Goal: Obtain resource: Download file/media

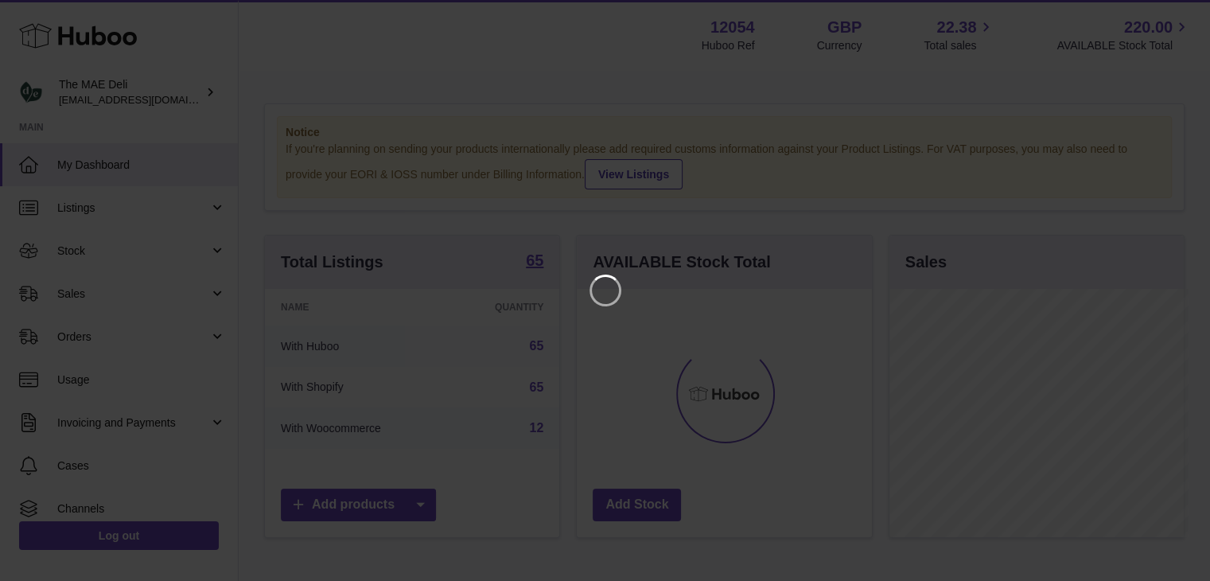
scroll to position [248, 298]
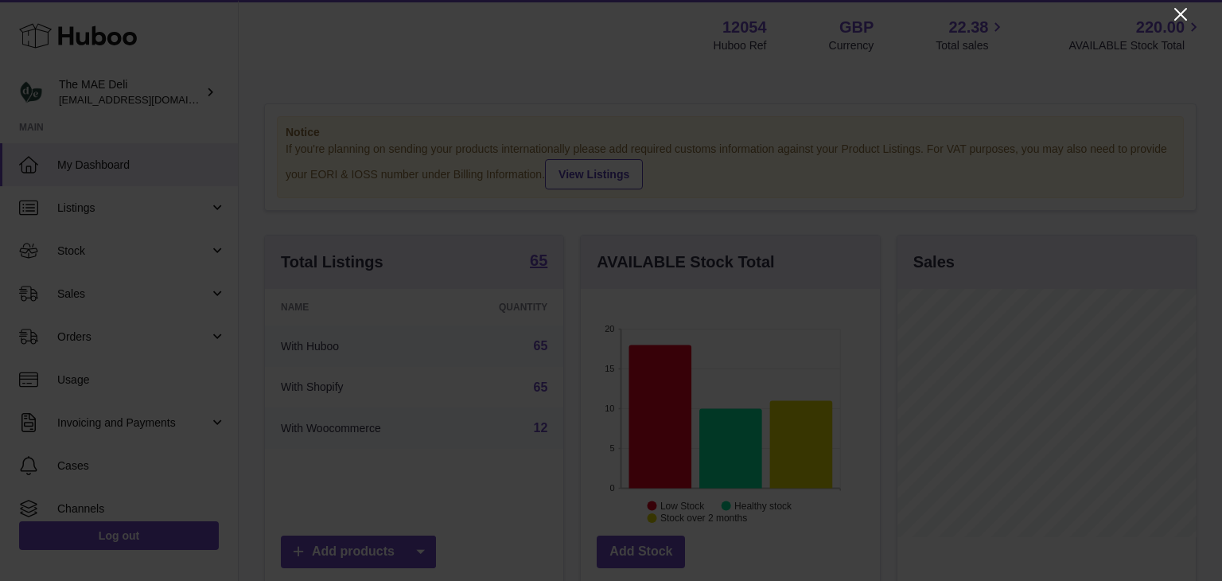
click at [1183, 17] on icon "Close" at bounding box center [1180, 14] width 13 height 13
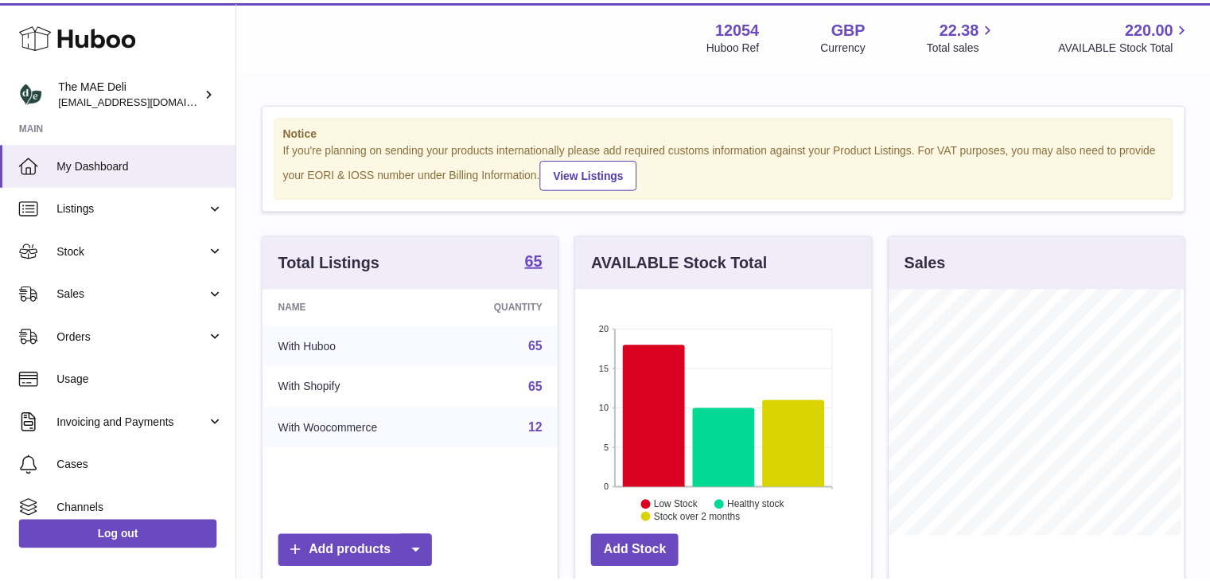
scroll to position [795309, 795262]
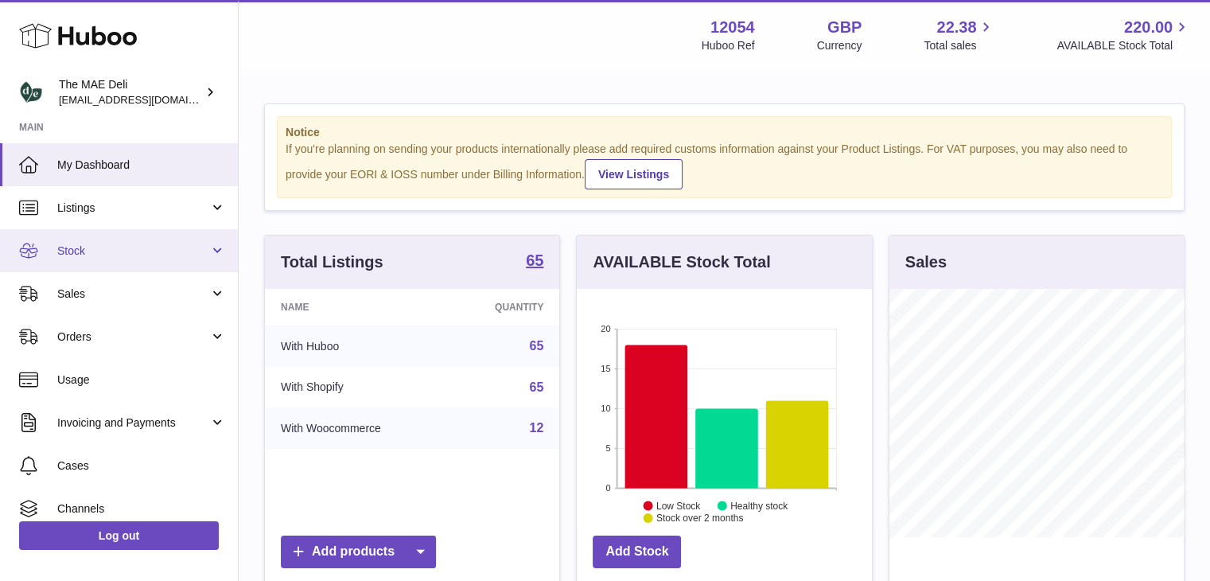
click at [156, 259] on link "Stock" at bounding box center [119, 250] width 238 height 43
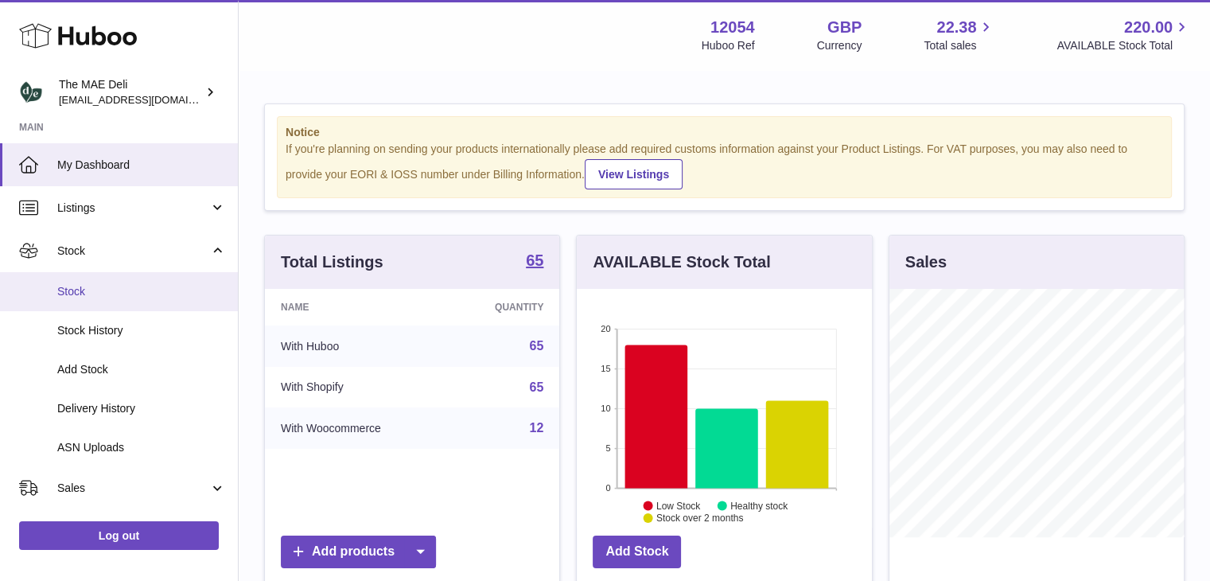
click at [138, 298] on span "Stock" at bounding box center [141, 291] width 169 height 15
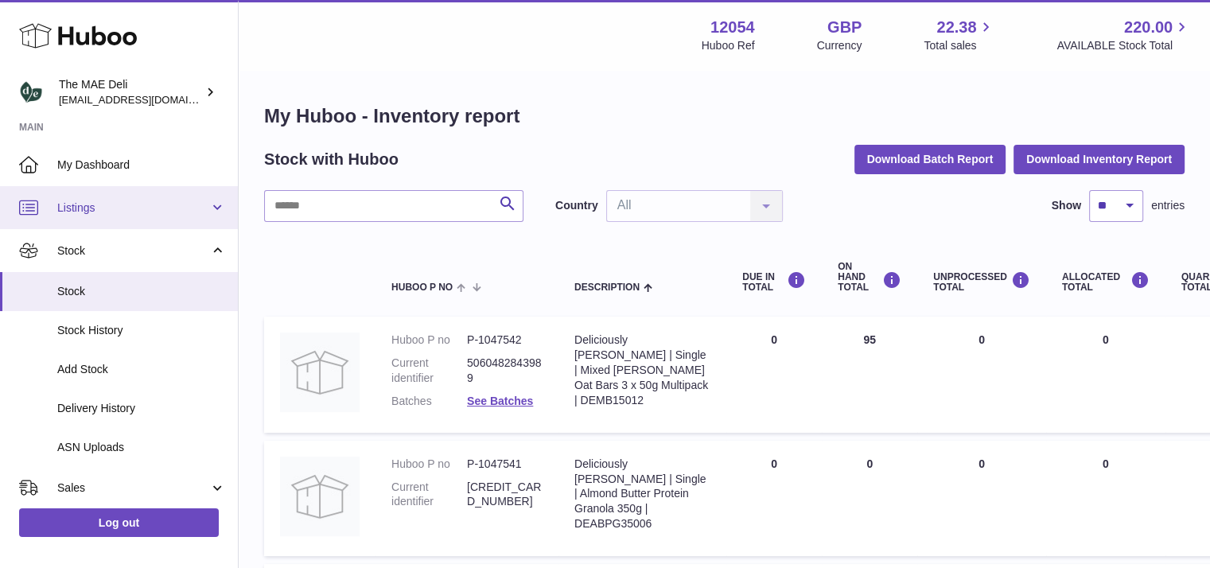
click at [101, 217] on link "Listings" at bounding box center [119, 207] width 238 height 43
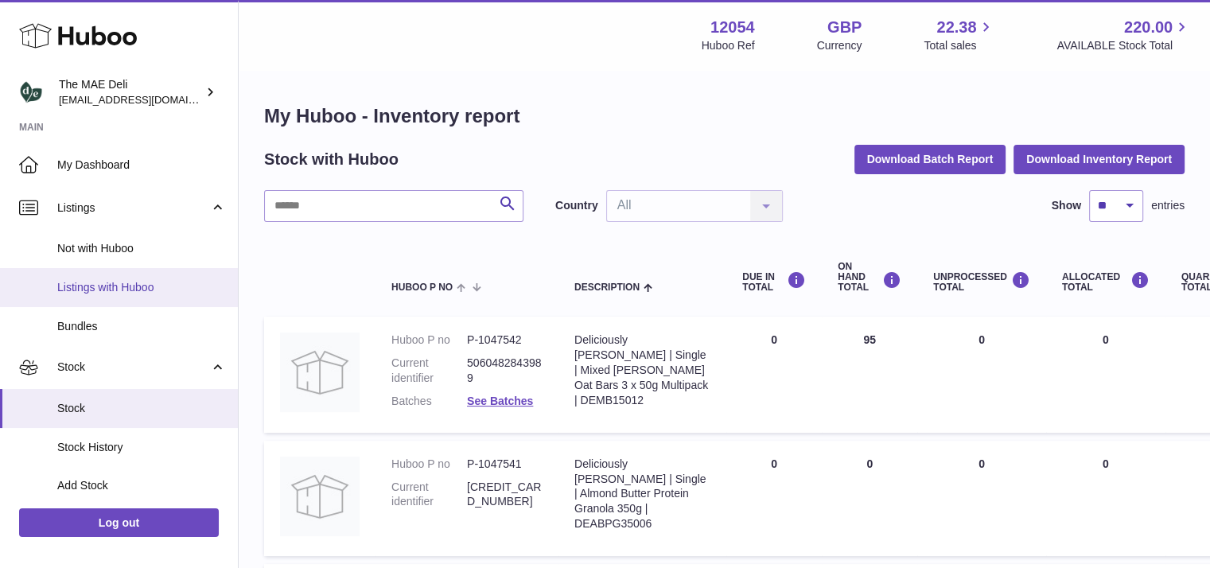
click at [126, 280] on span "Listings with Huboo" at bounding box center [141, 287] width 169 height 15
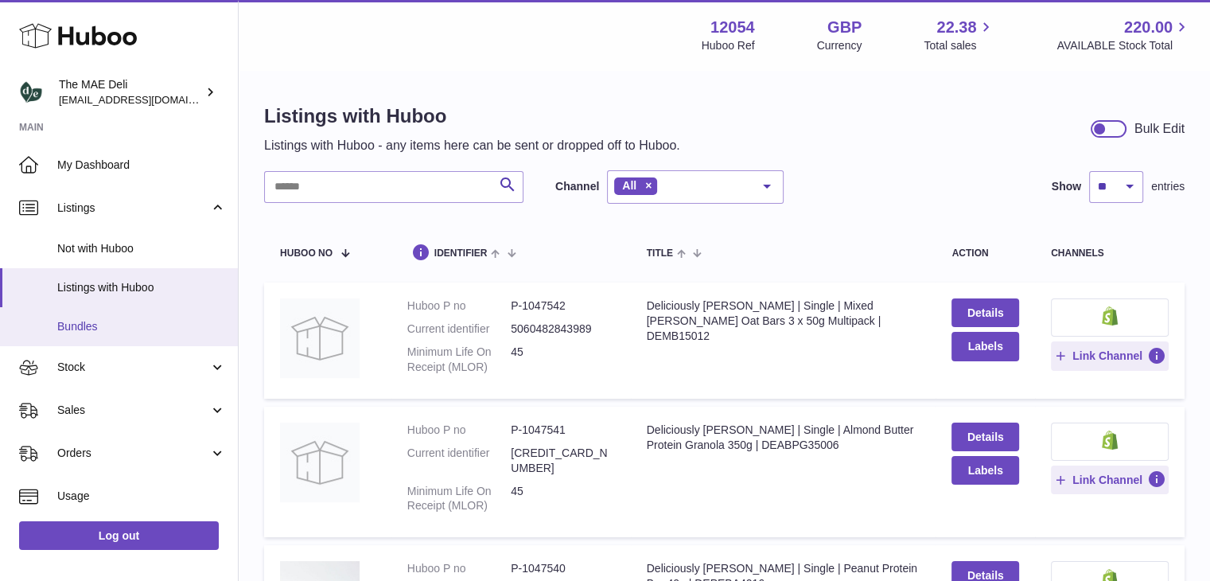
click at [51, 325] on link "Bundles" at bounding box center [119, 326] width 238 height 39
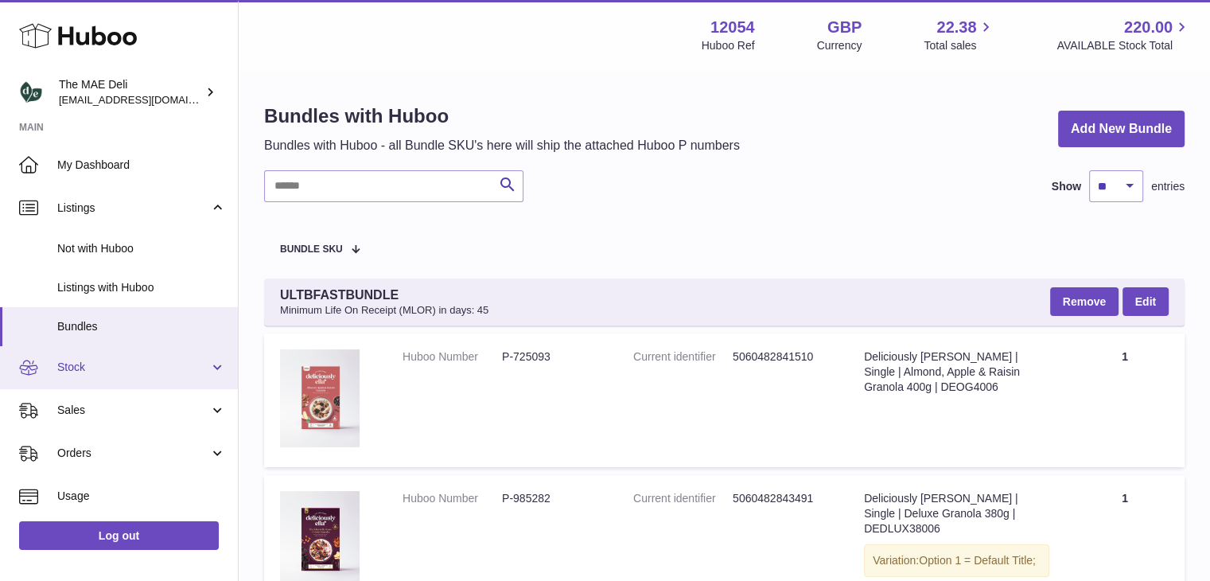
click at [84, 386] on link "Stock" at bounding box center [119, 367] width 238 height 43
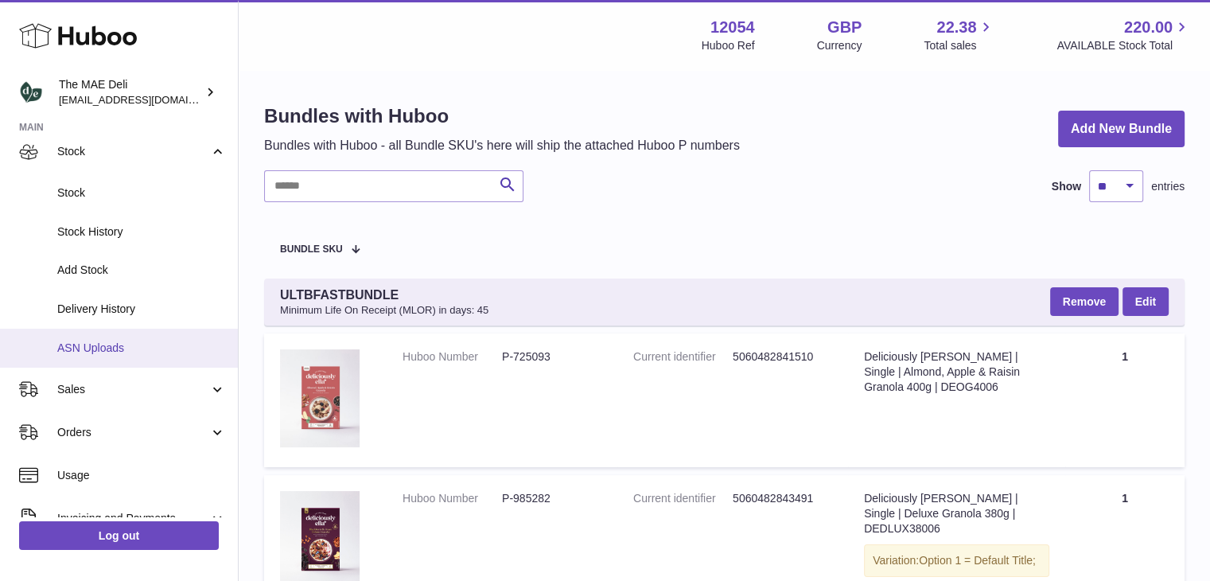
scroll to position [239, 0]
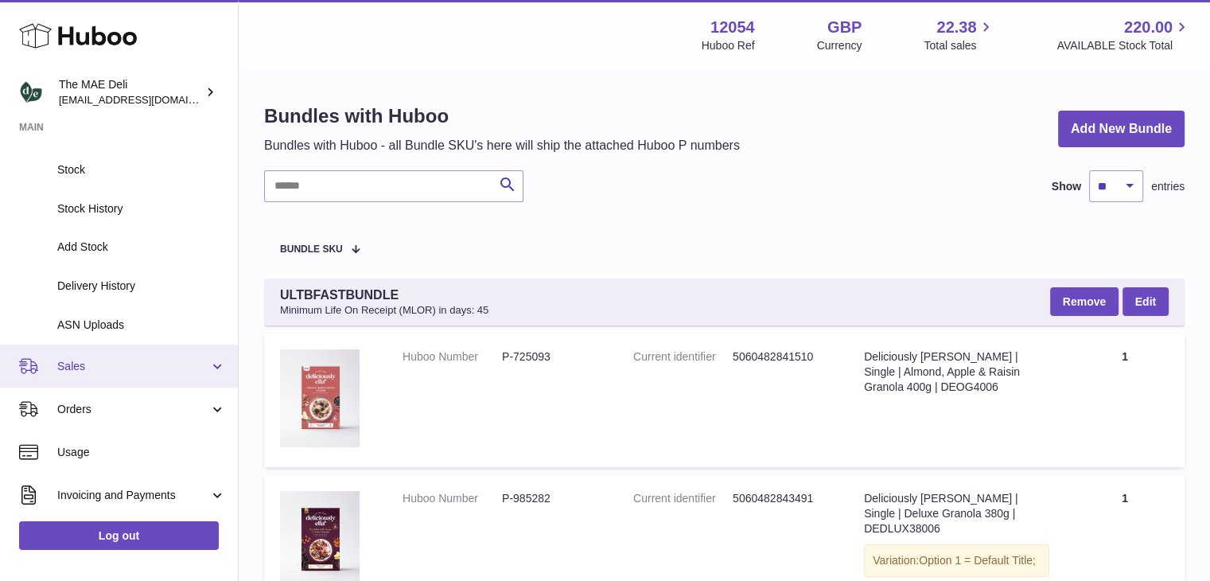
click at [124, 374] on link "Sales" at bounding box center [119, 365] width 238 height 43
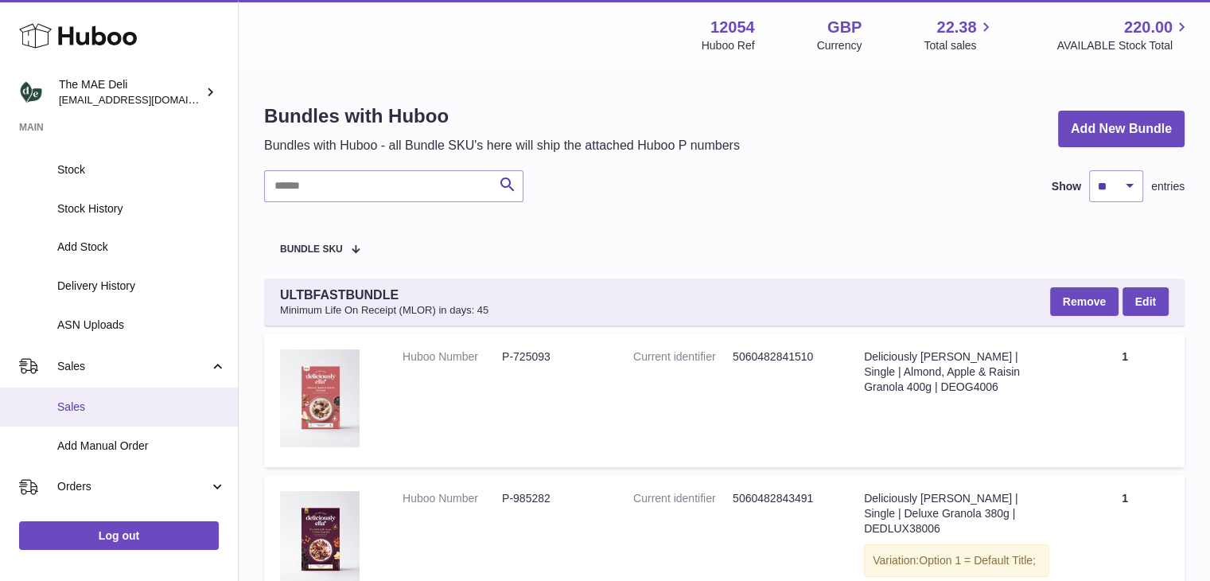
click at [119, 410] on span "Sales" at bounding box center [141, 406] width 169 height 15
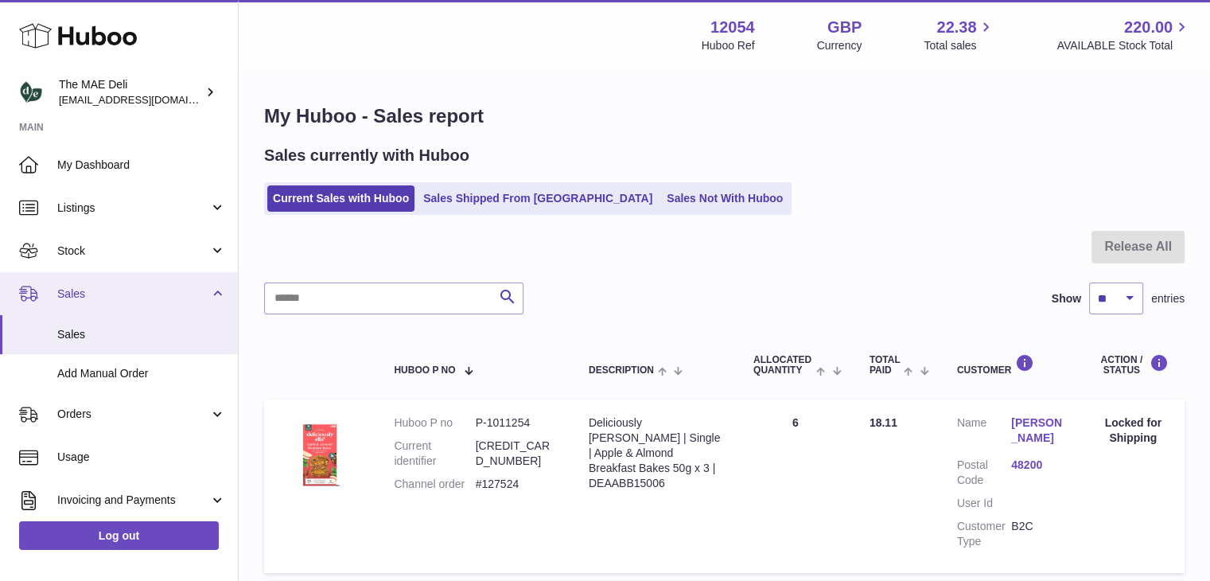
click at [80, 290] on span "Sales" at bounding box center [133, 293] width 152 height 15
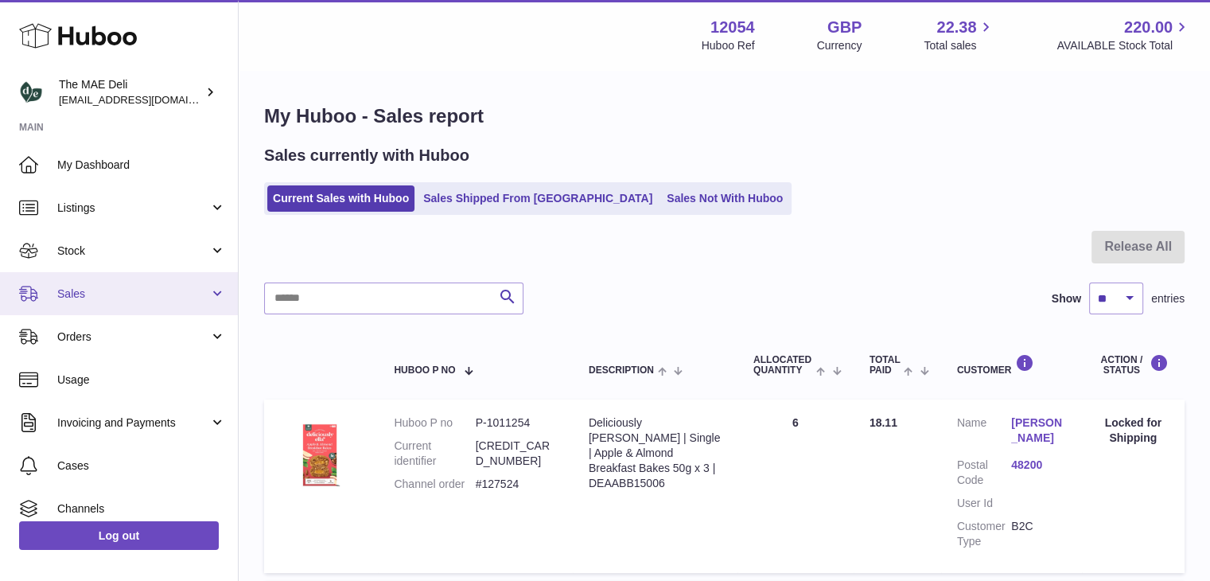
click at [154, 298] on span "Sales" at bounding box center [133, 293] width 152 height 15
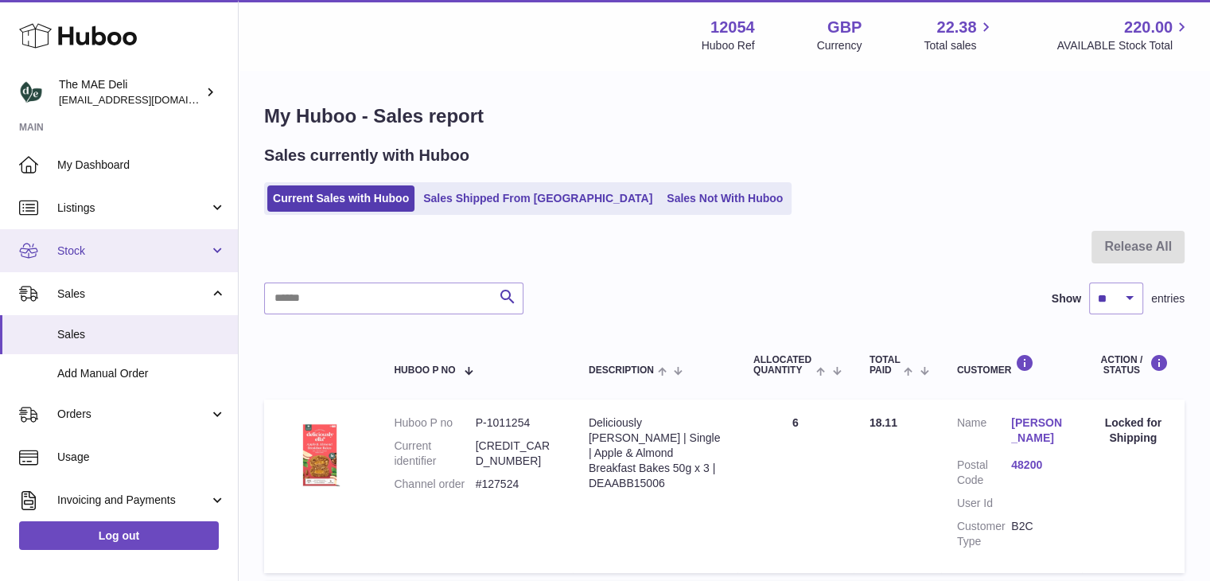
click at [115, 250] on span "Stock" at bounding box center [133, 250] width 152 height 15
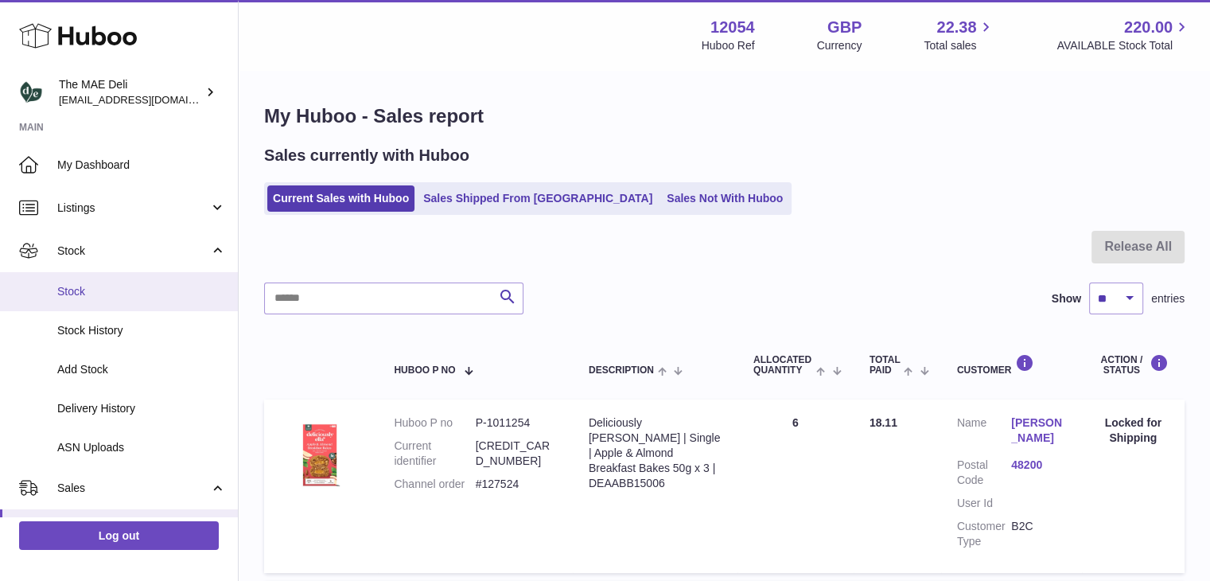
click at [132, 304] on link "Stock" at bounding box center [119, 291] width 238 height 39
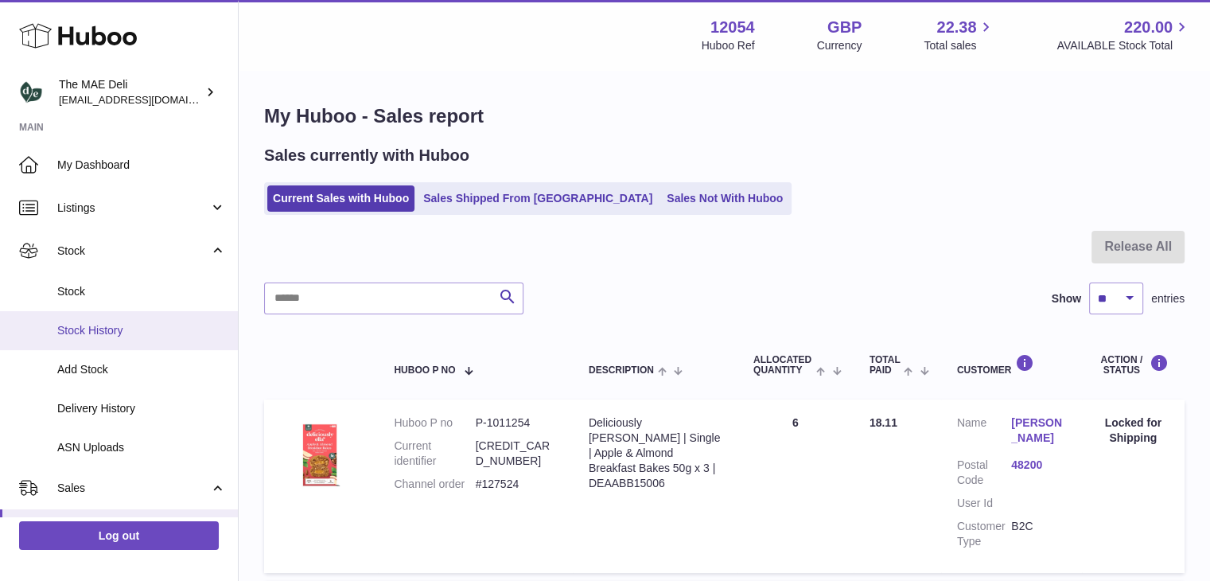
click at [111, 328] on span "Stock History" at bounding box center [141, 330] width 169 height 15
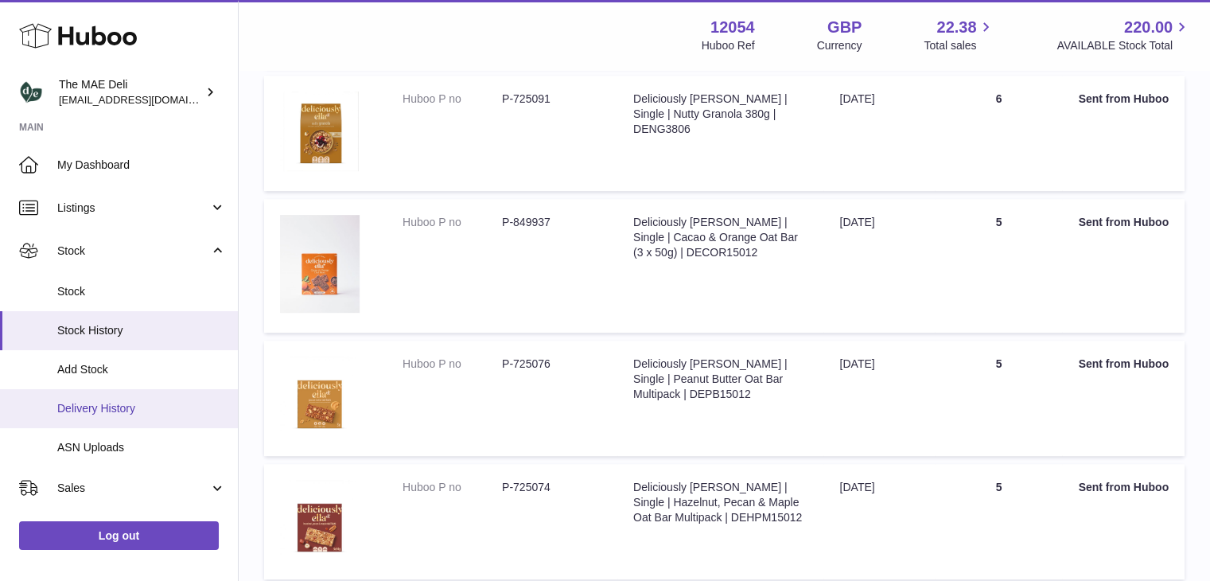
scroll to position [637, 0]
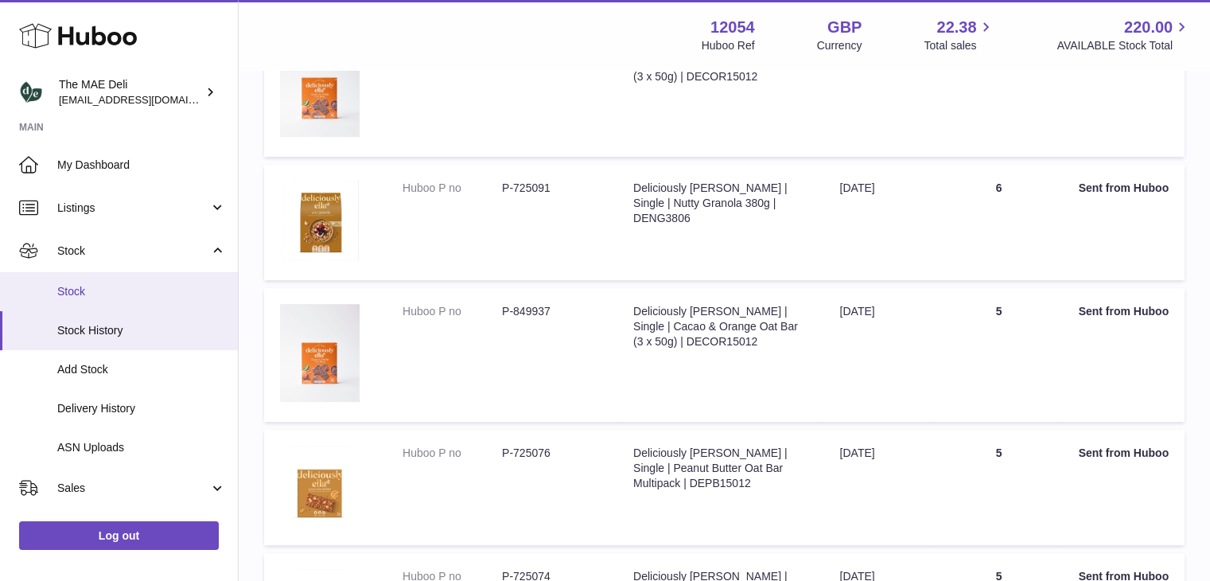
click at [104, 299] on link "Stock" at bounding box center [119, 291] width 238 height 39
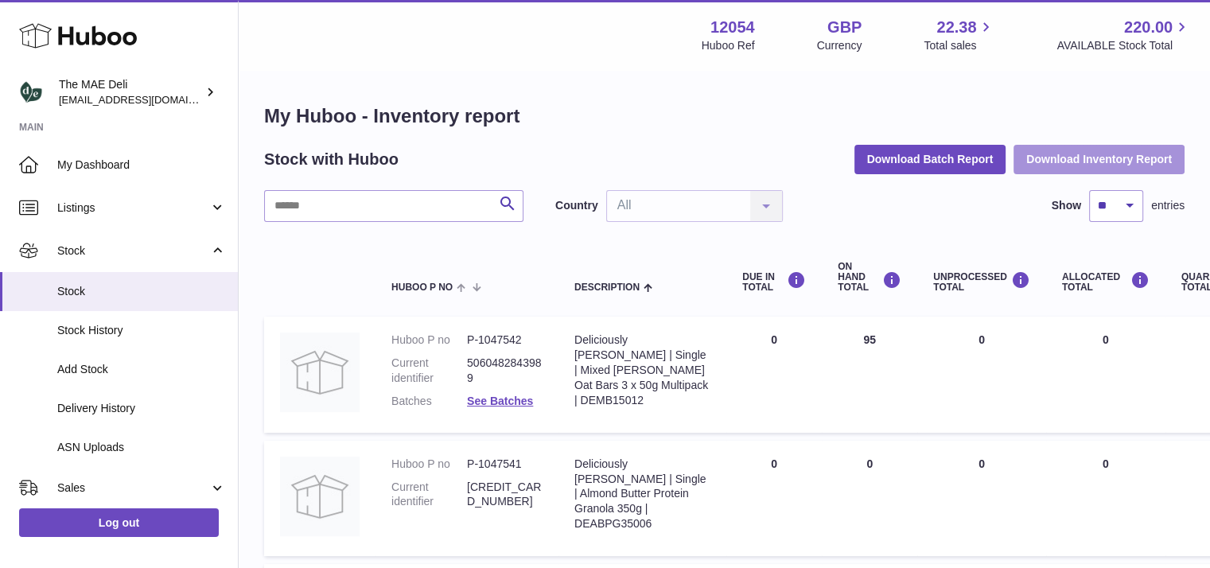
click at [1080, 161] on button "Download Inventory Report" at bounding box center [1099, 159] width 171 height 29
click at [278, 388] on td at bounding box center [319, 375] width 111 height 116
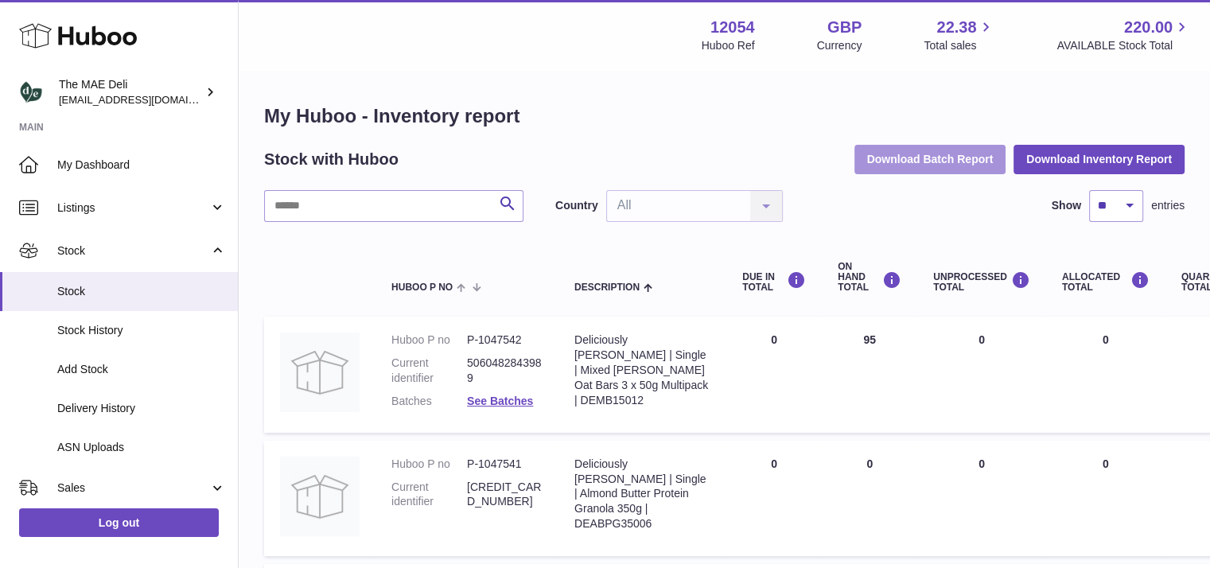
click at [936, 166] on button "Download Batch Report" at bounding box center [930, 159] width 152 height 29
click at [271, 278] on th at bounding box center [319, 278] width 111 height 64
click at [72, 290] on span "Stock" at bounding box center [141, 291] width 169 height 15
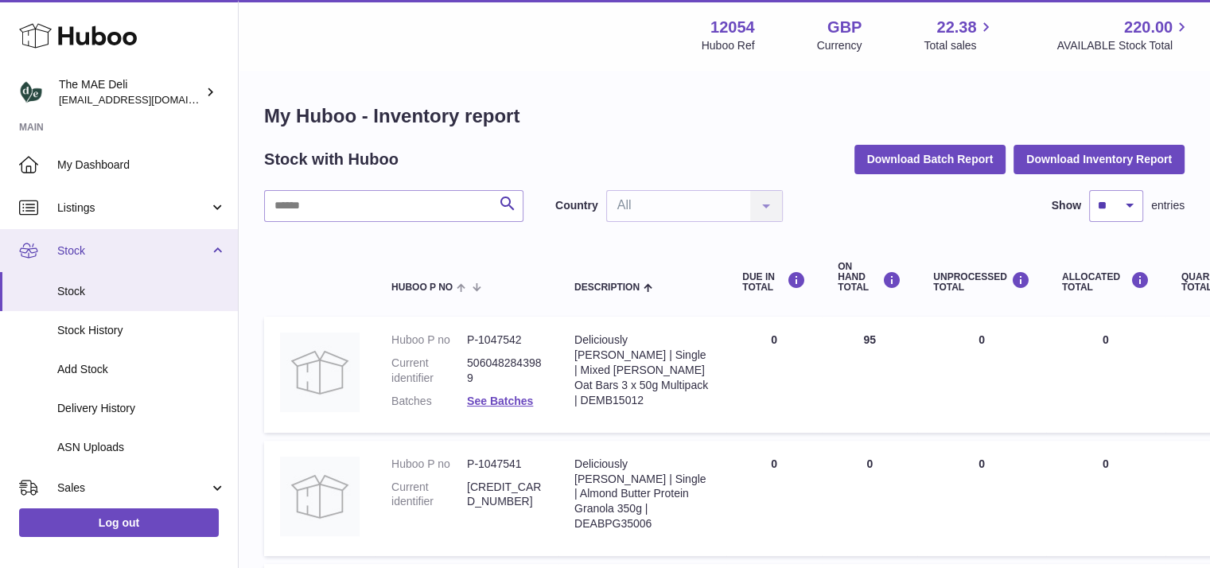
click at [135, 249] on span "Stock" at bounding box center [133, 250] width 152 height 15
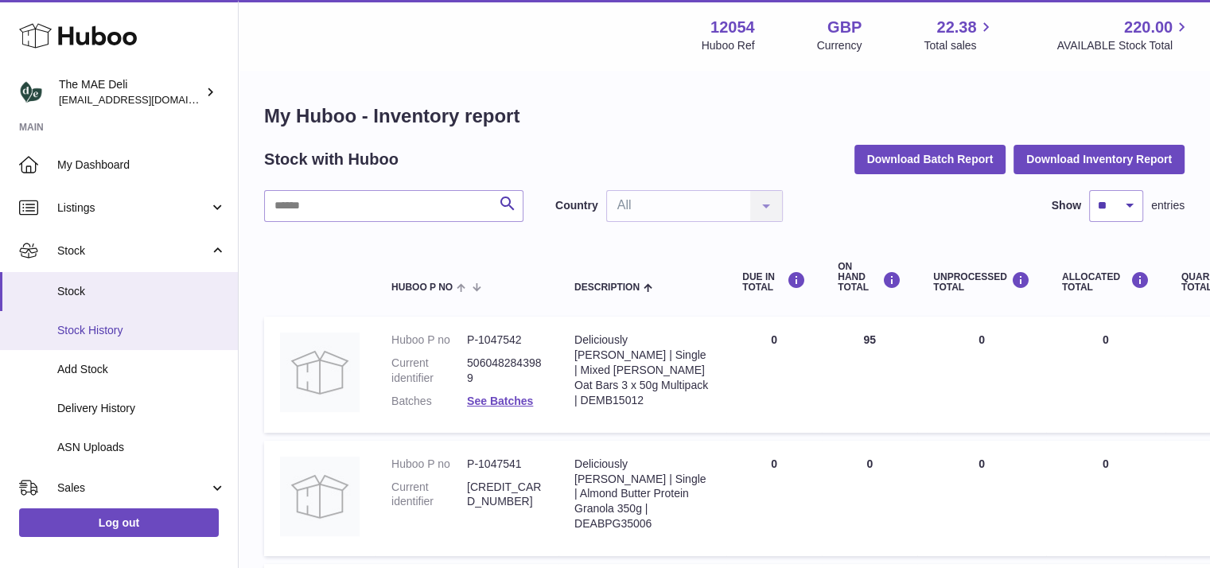
click at [125, 340] on link "Stock History" at bounding box center [119, 330] width 238 height 39
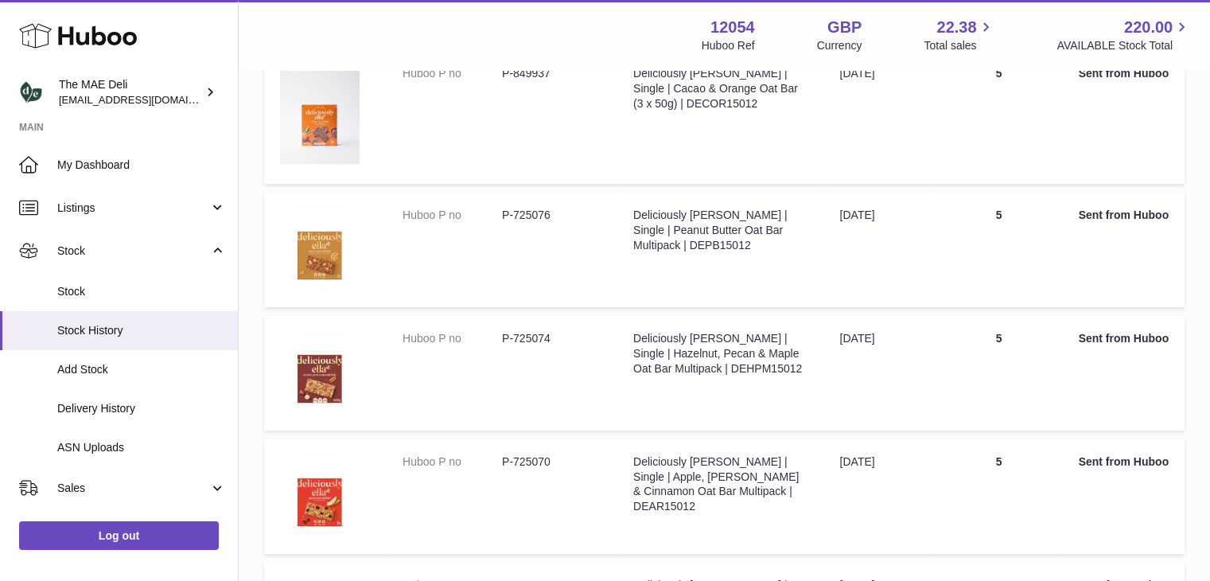
scroll to position [1115, 0]
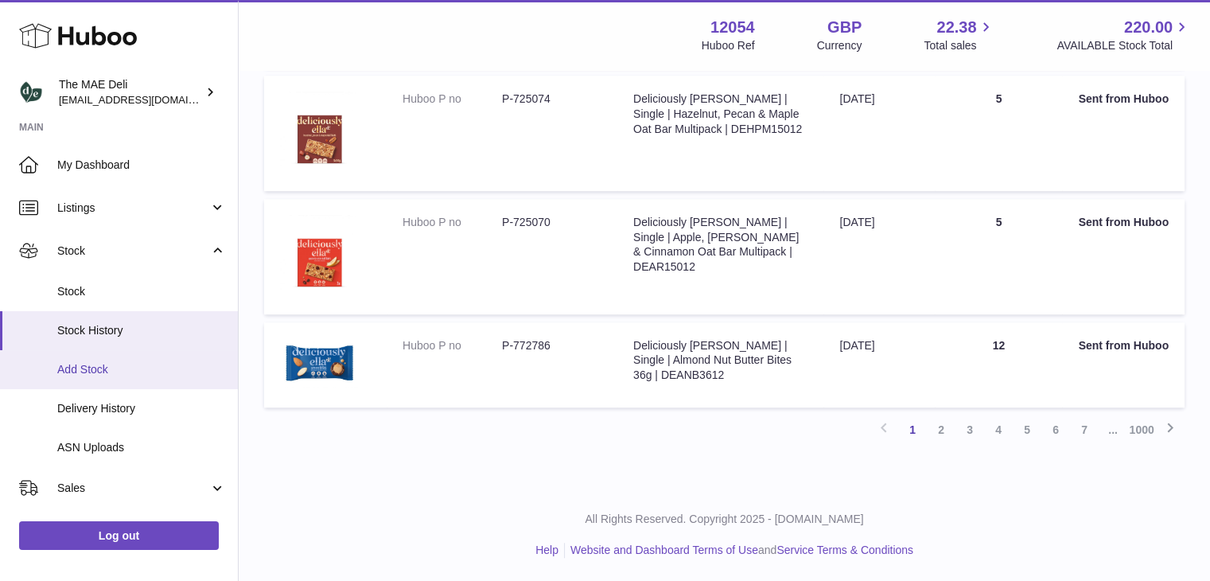
click at [136, 376] on span "Add Stock" at bounding box center [141, 369] width 169 height 15
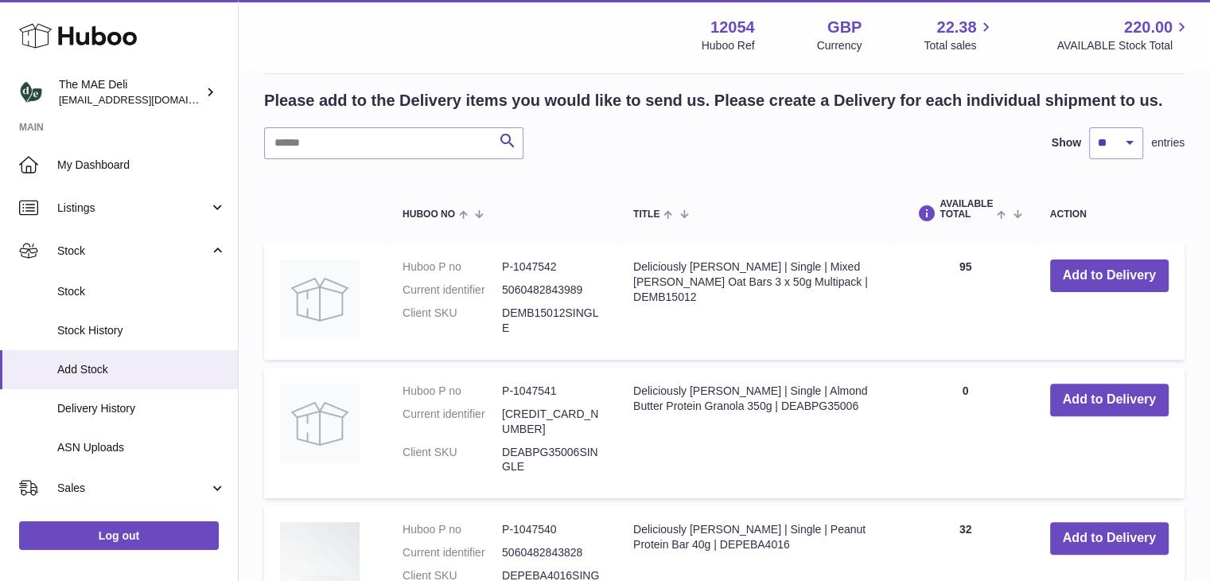
scroll to position [557, 0]
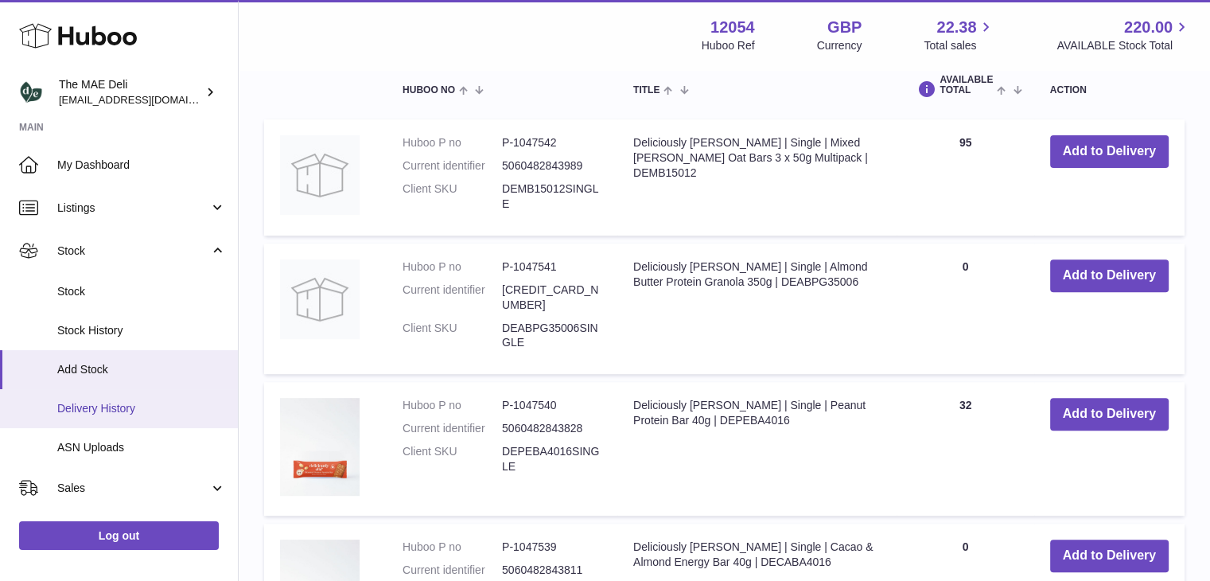
click at [146, 412] on span "Delivery History" at bounding box center [141, 408] width 169 height 15
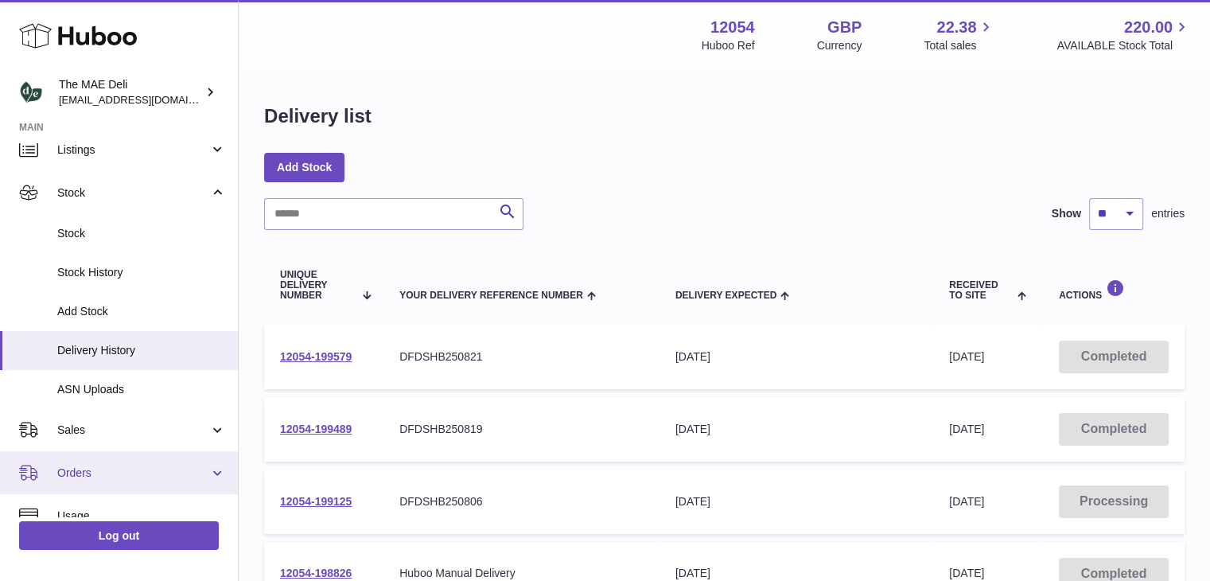
scroll to position [80, 0]
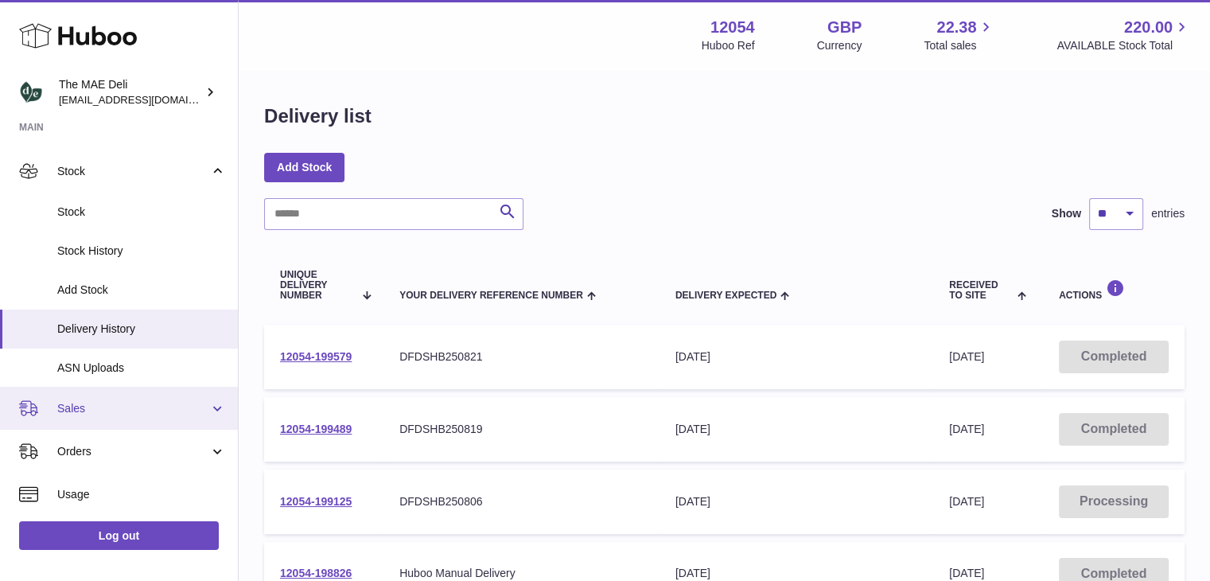
click at [130, 414] on span "Sales" at bounding box center [133, 408] width 152 height 15
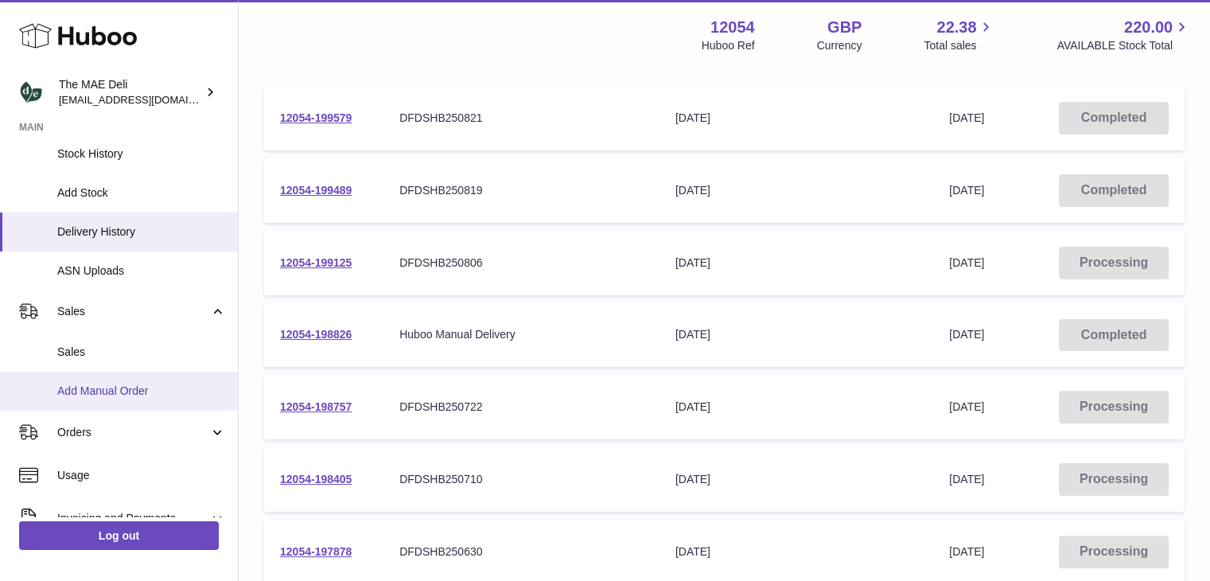
scroll to position [239, 0]
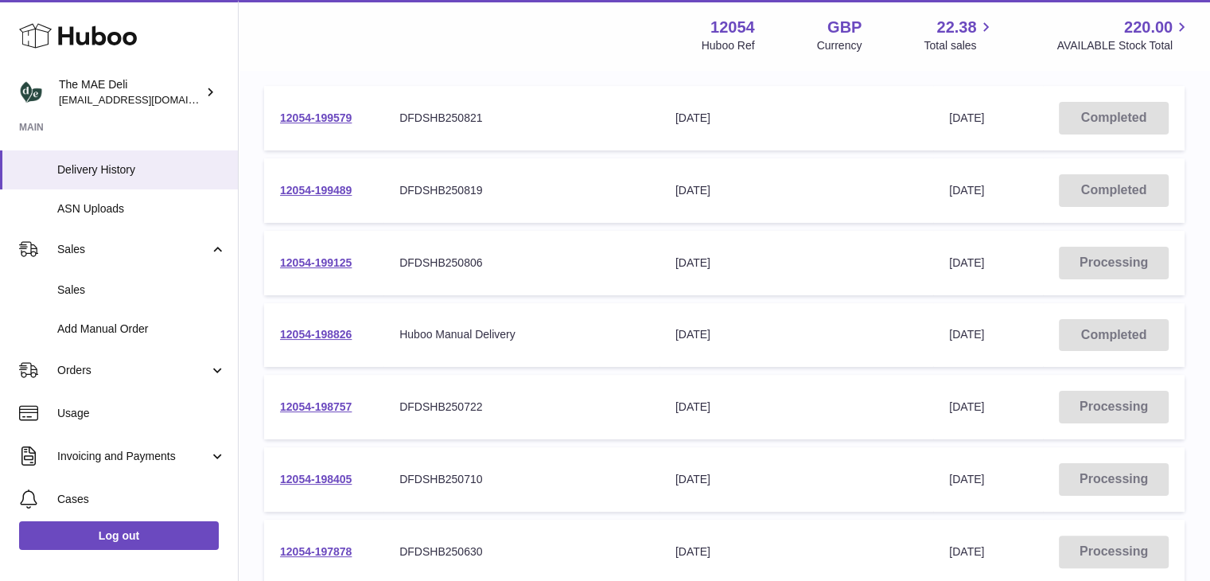
click at [317, 14] on div "Menu Huboo 12054 Huboo Ref GBP Currency 22.38 Total sales 220.00 AVAILABLE Stoc…" at bounding box center [724, 35] width 971 height 70
